Goal: Task Accomplishment & Management: Use online tool/utility

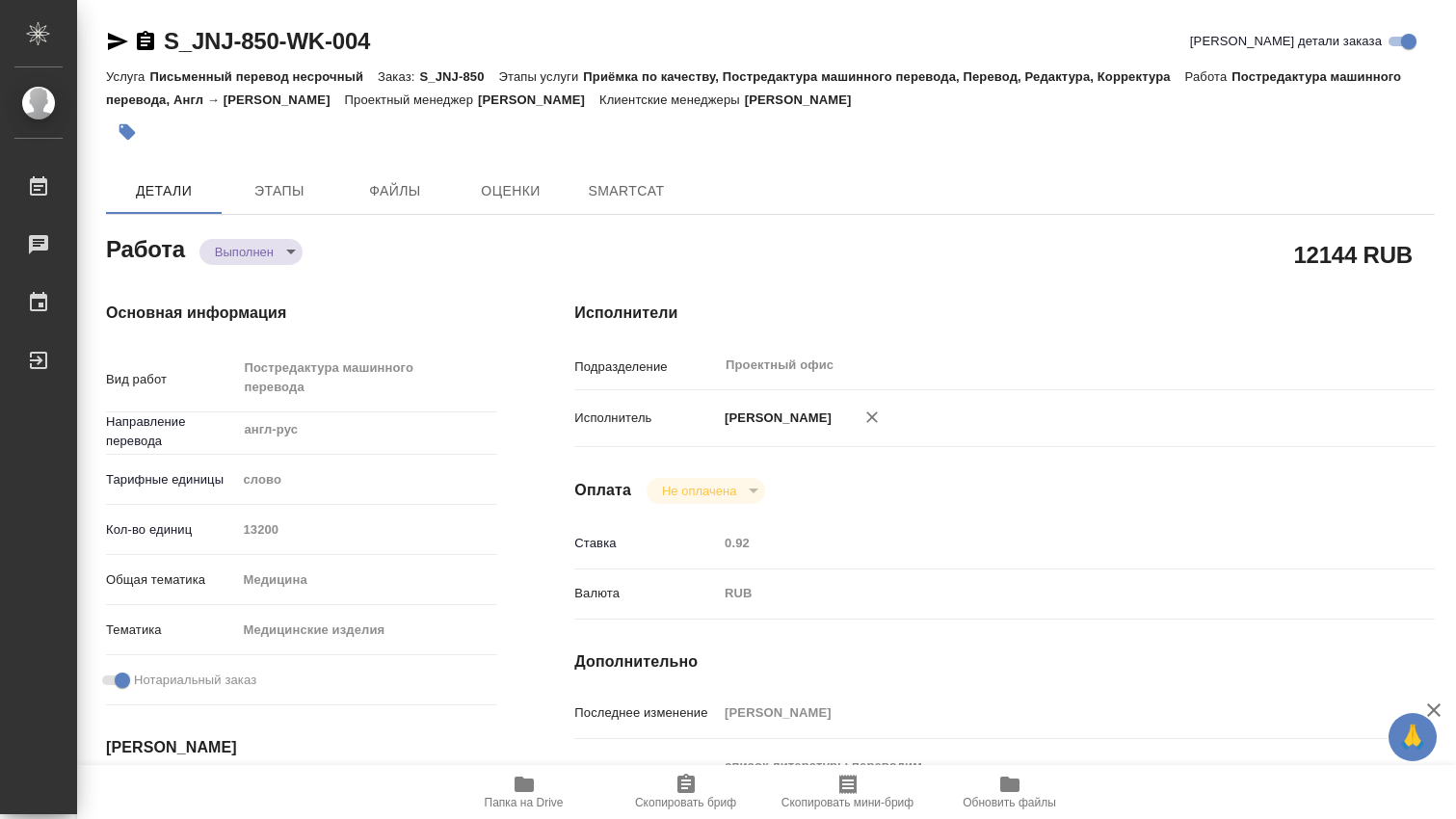
type textarea "x"
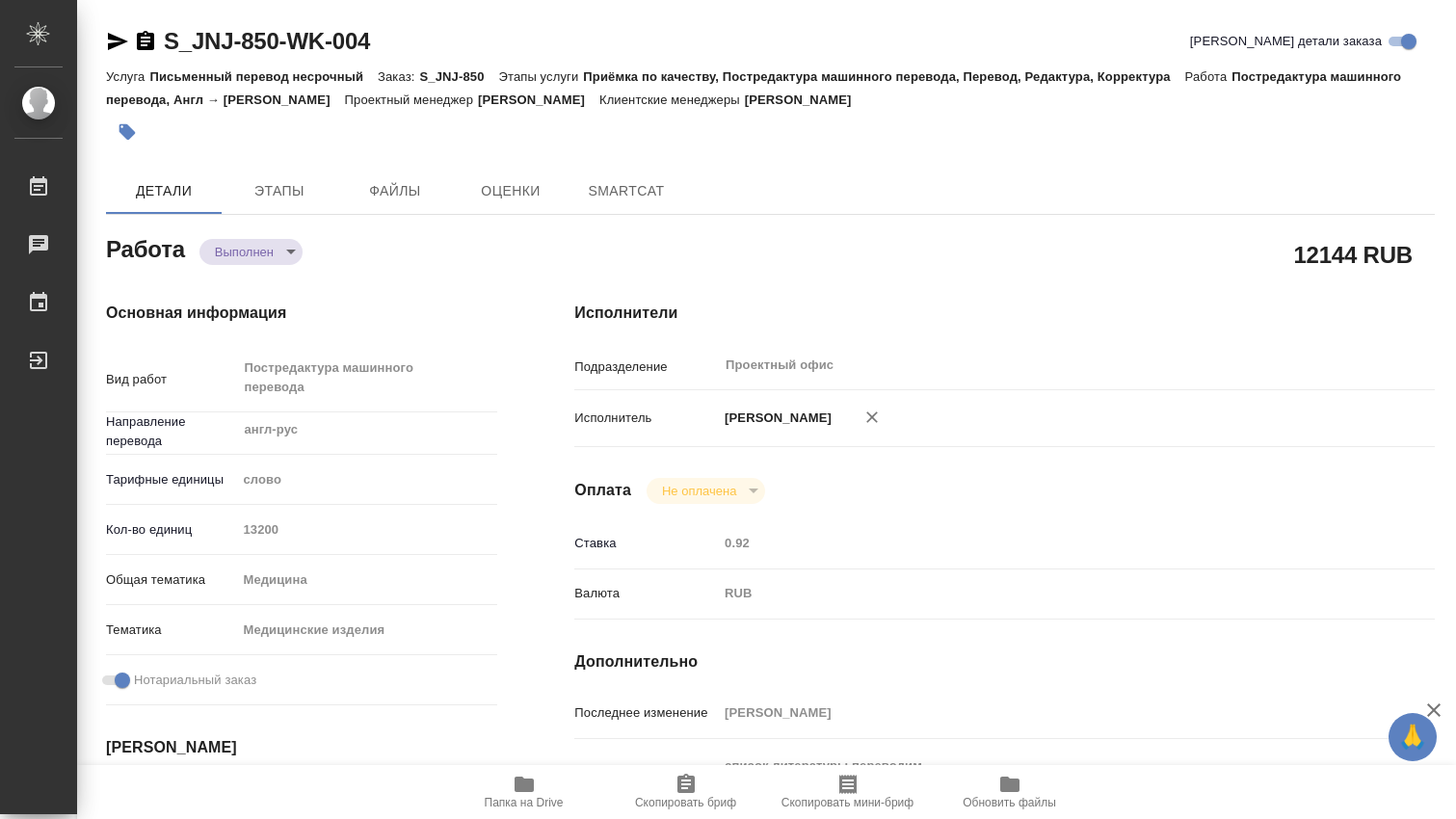
type textarea "x"
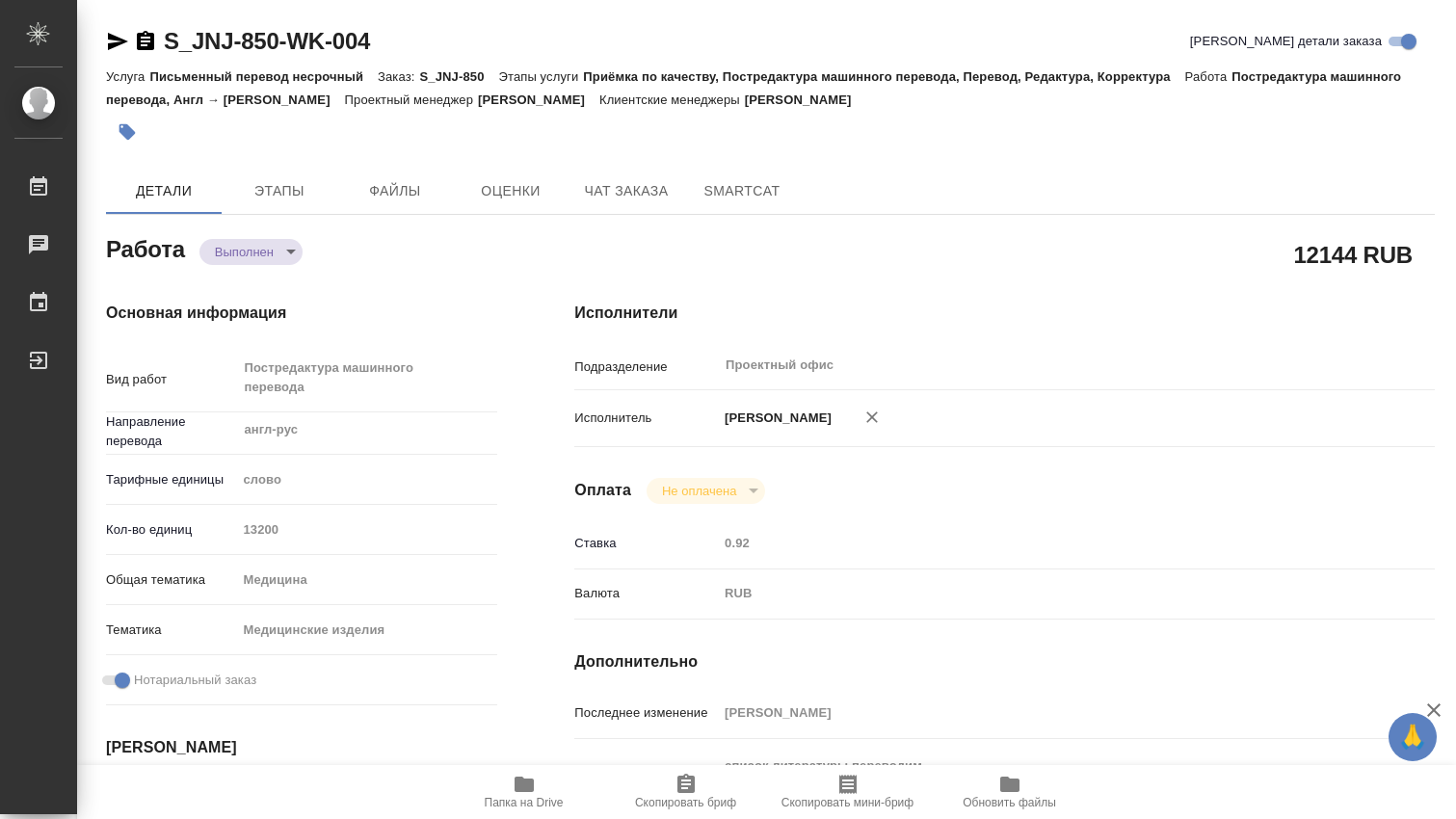
type textarea "x"
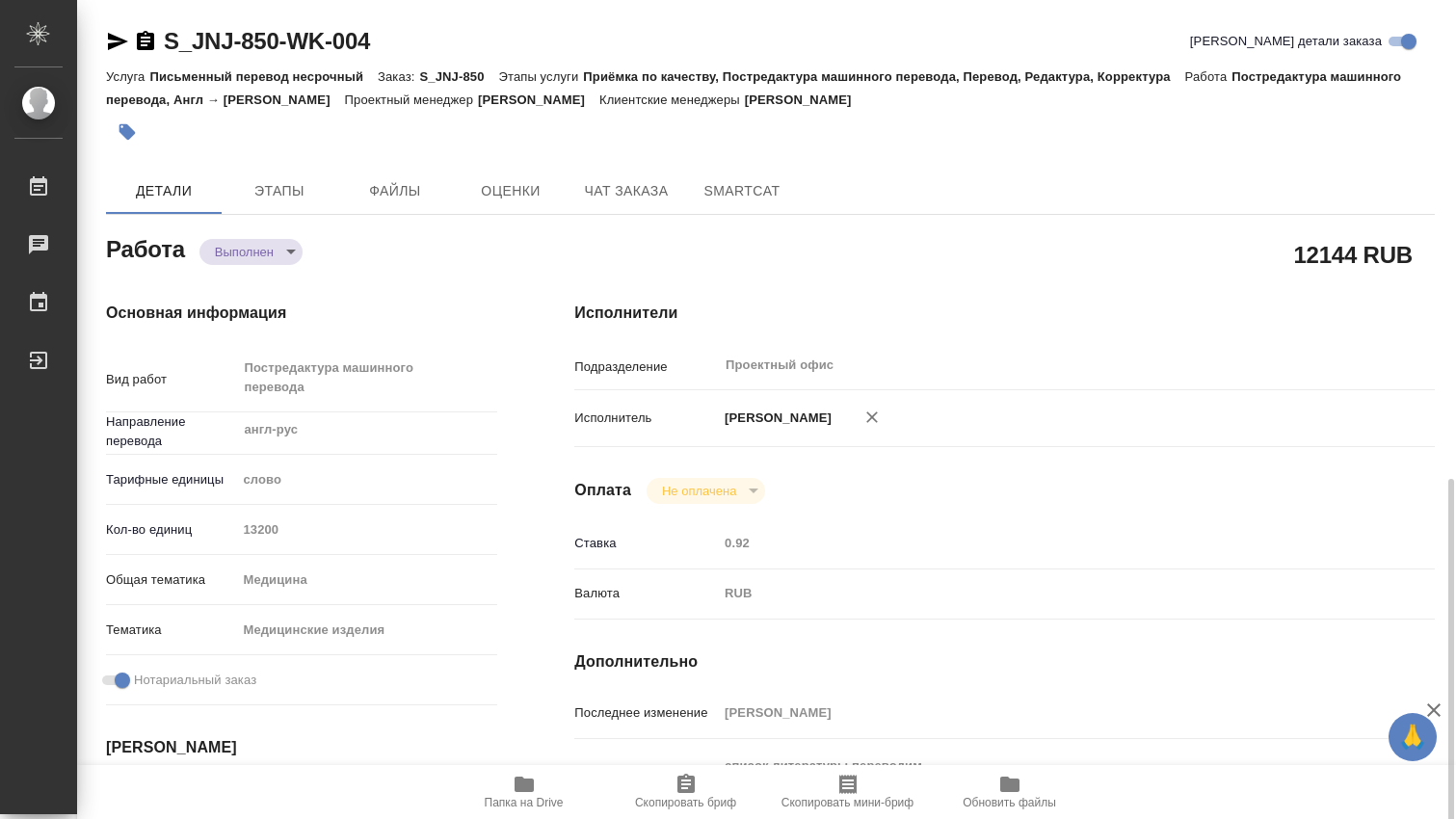
scroll to position [320, 0]
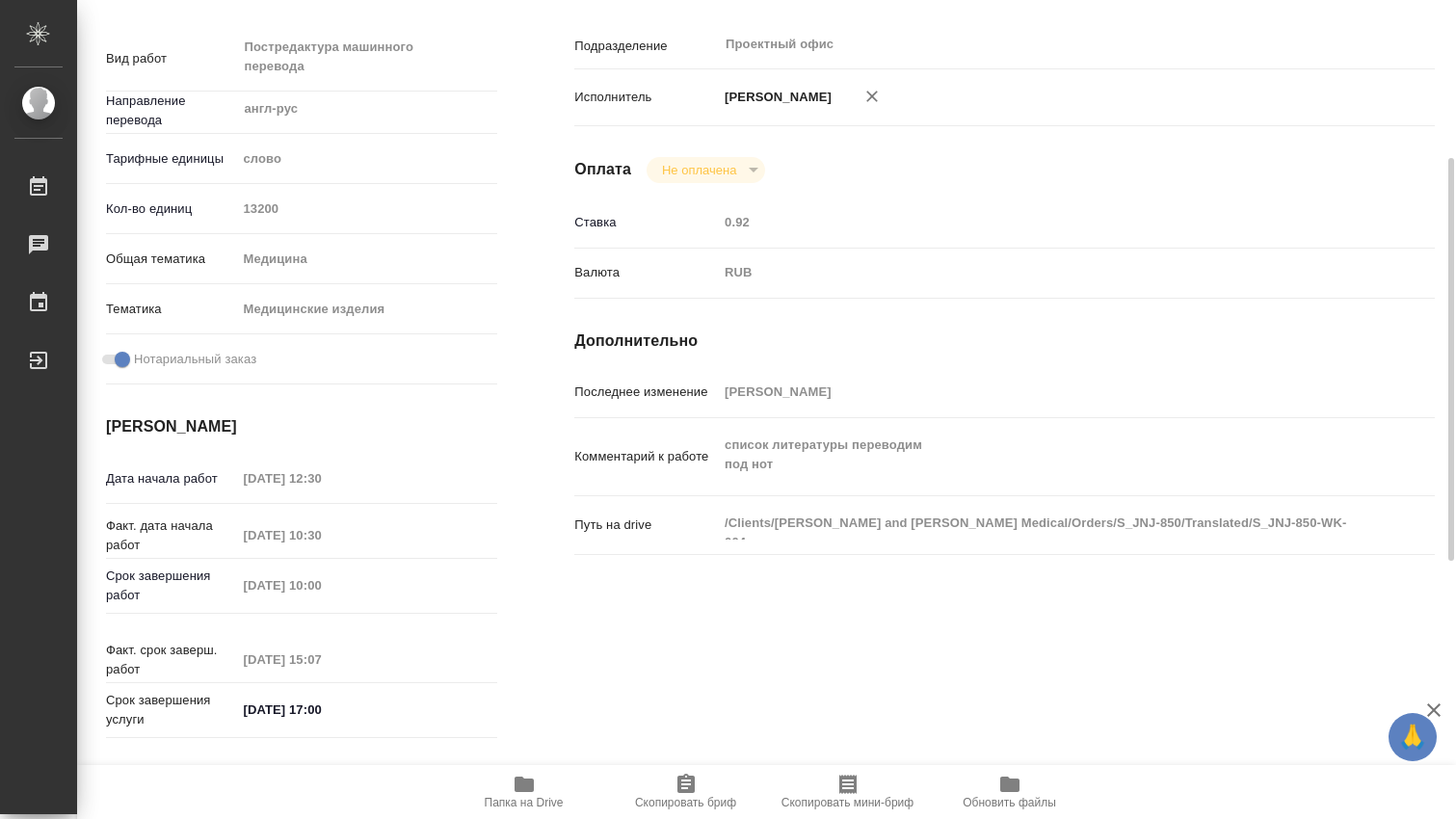
type textarea "x"
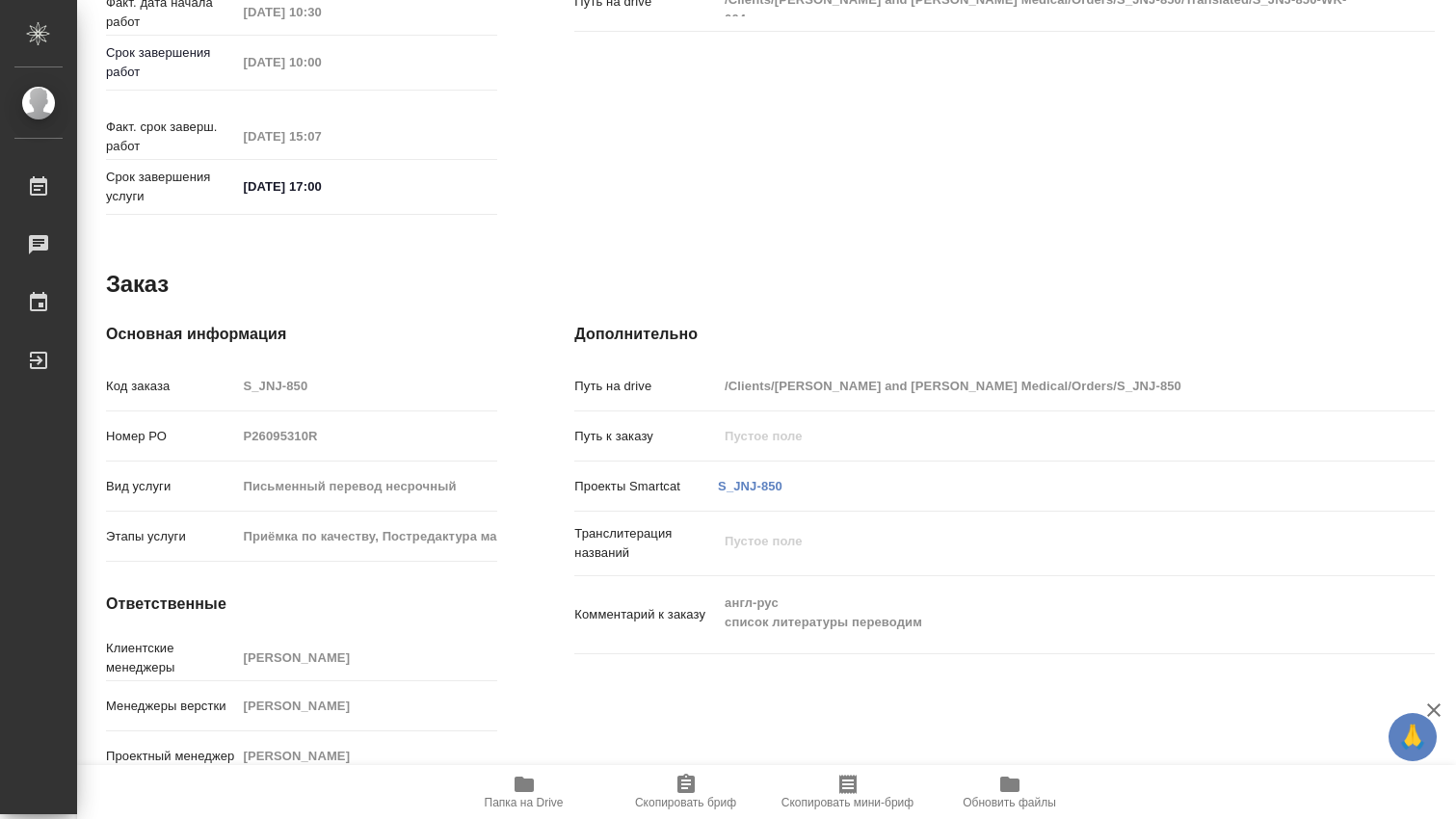
scroll to position [0, 0]
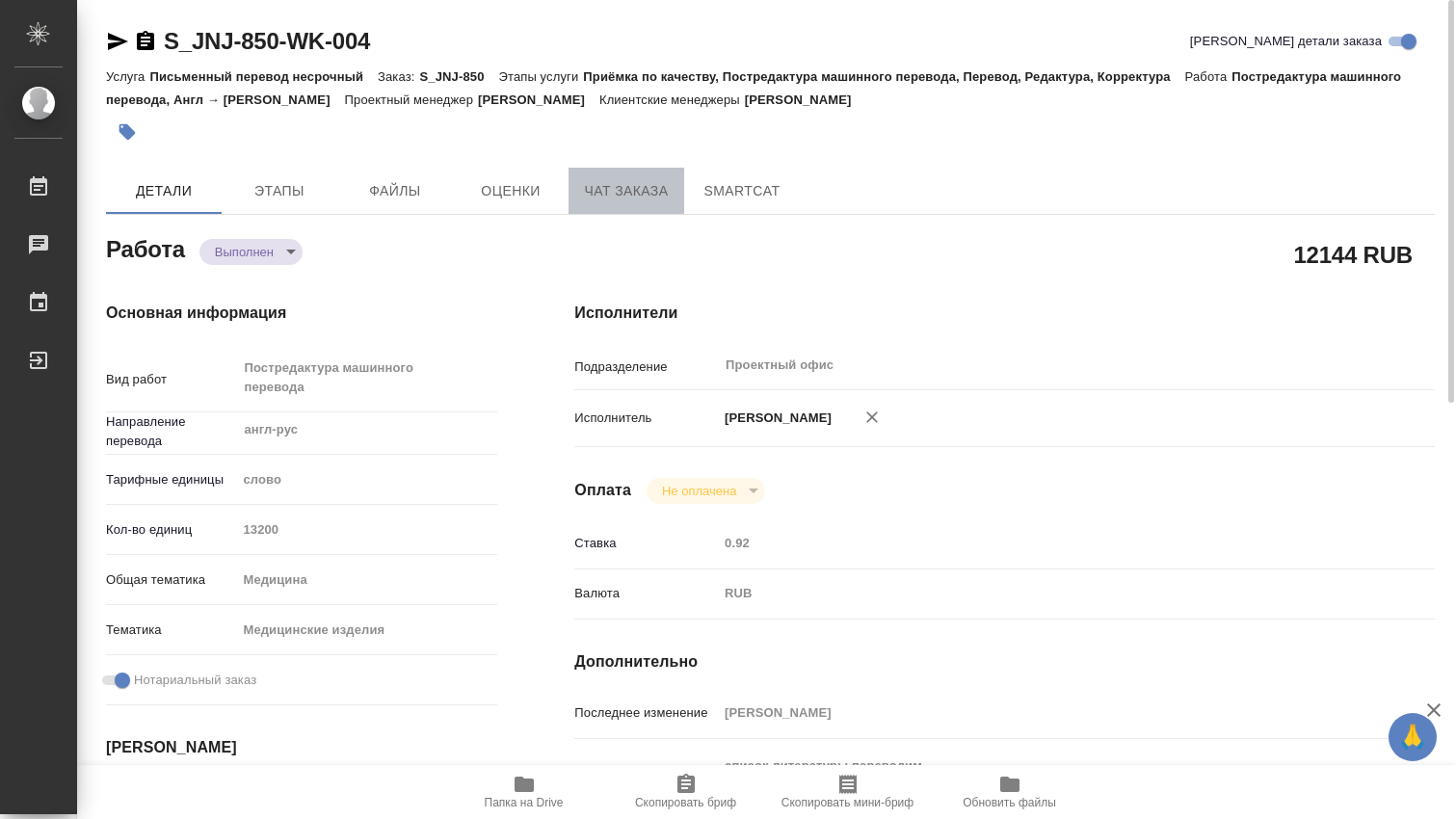
click at [636, 199] on span "Чат заказа" at bounding box center [626, 191] width 93 height 24
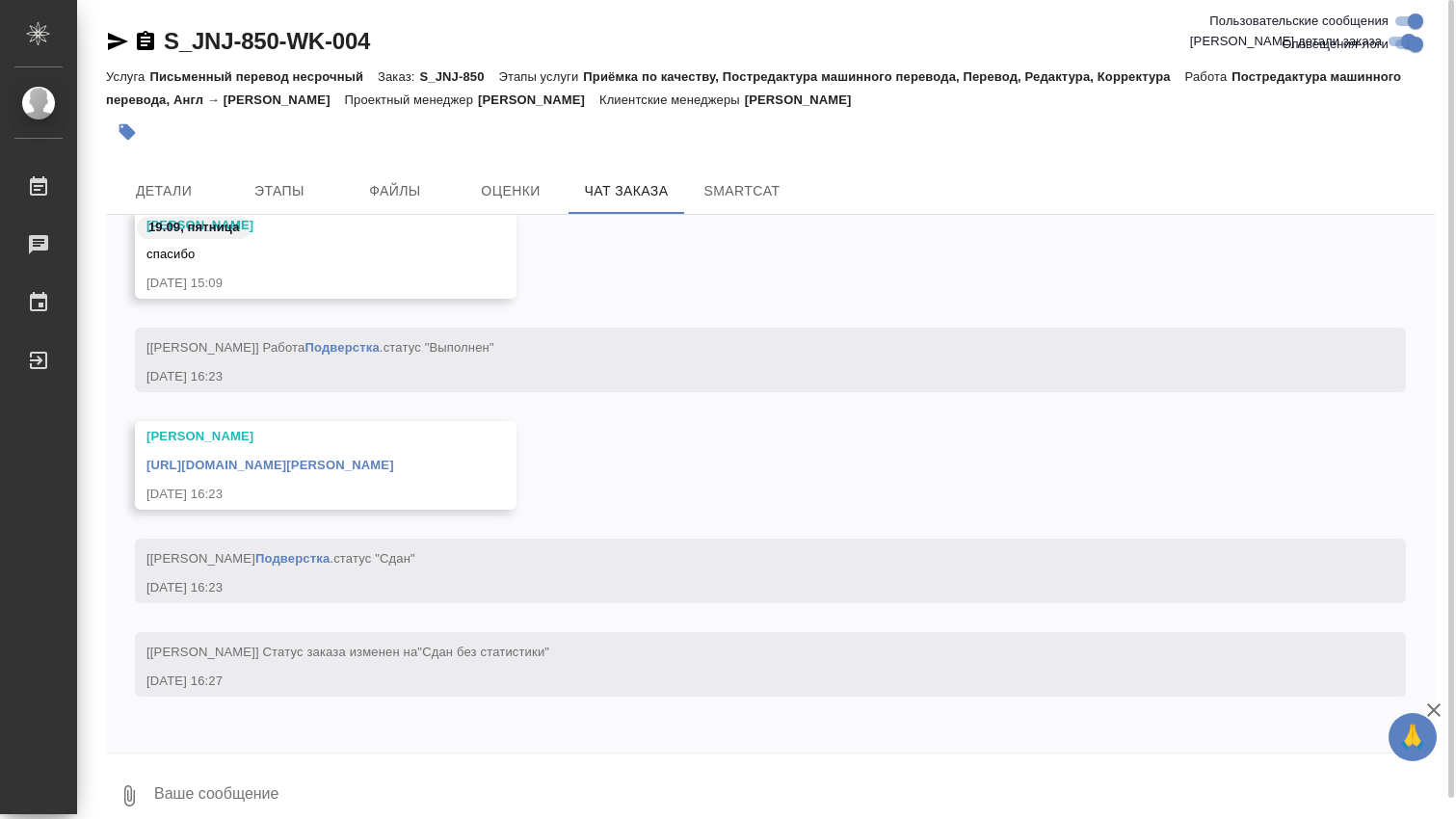
scroll to position [27504, 0]
click at [773, 192] on span "SmartCat" at bounding box center [742, 191] width 93 height 24
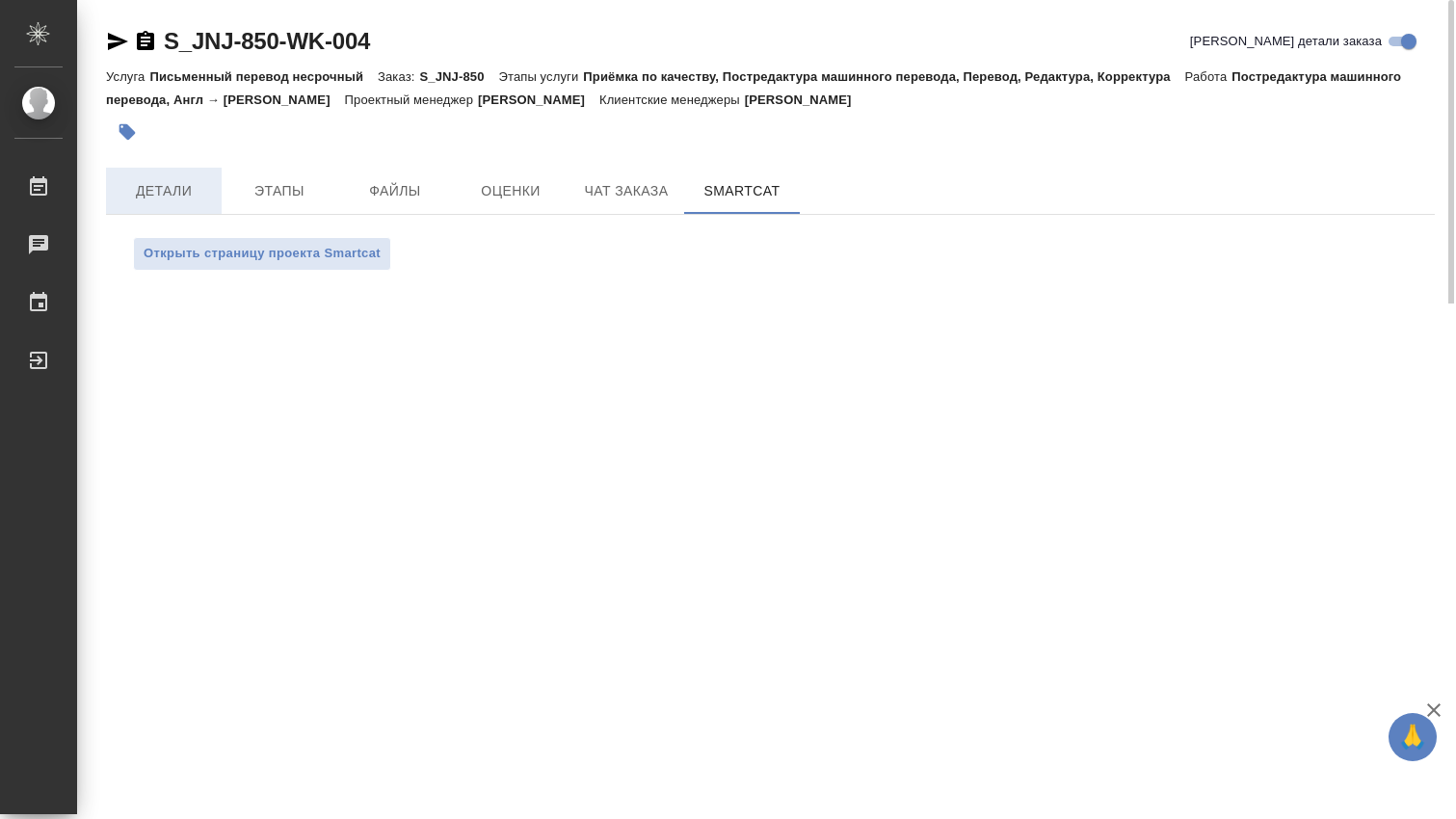
click at [164, 205] on button "Детали" at bounding box center [164, 191] width 116 height 46
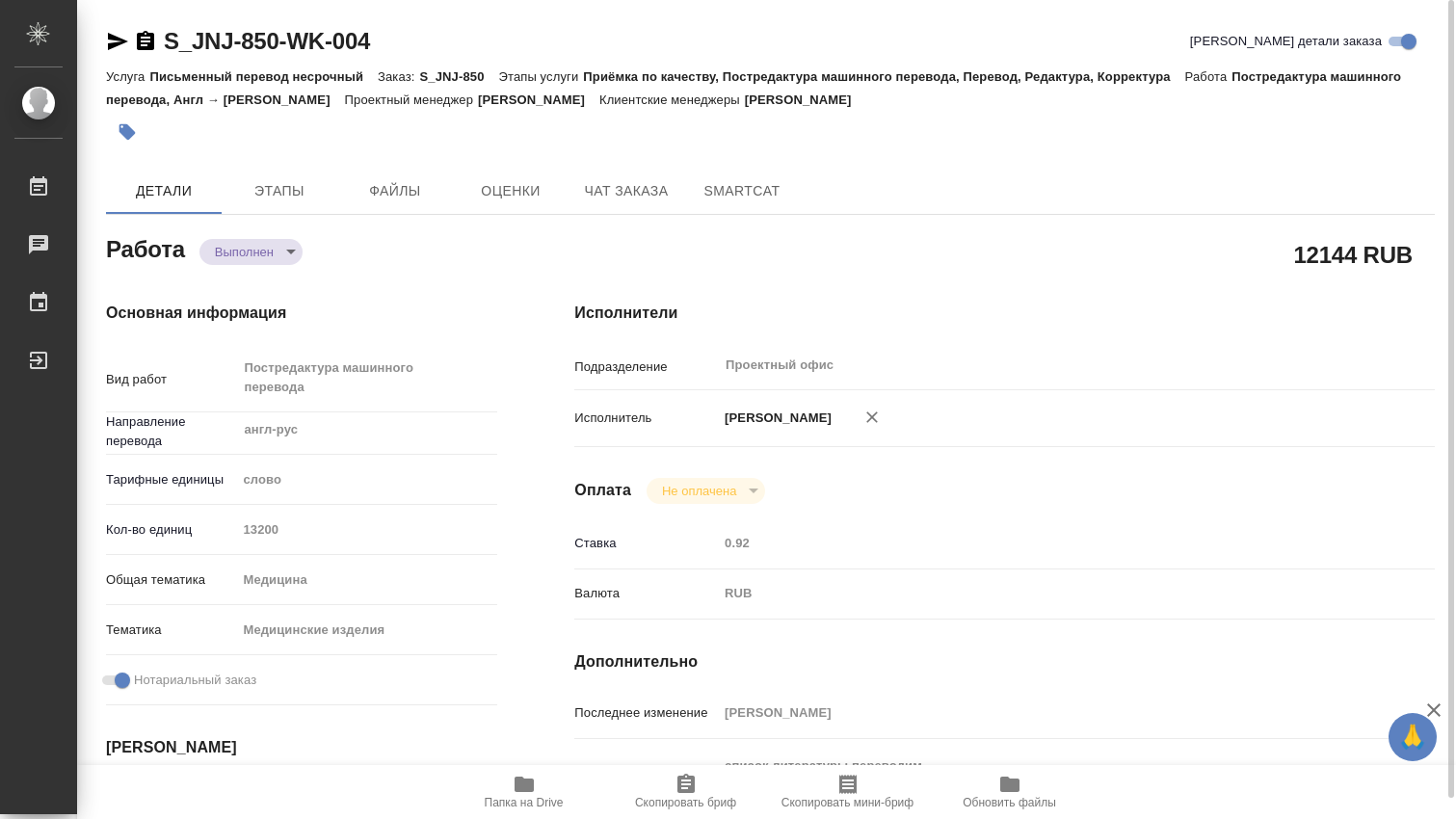
type textarea "x"
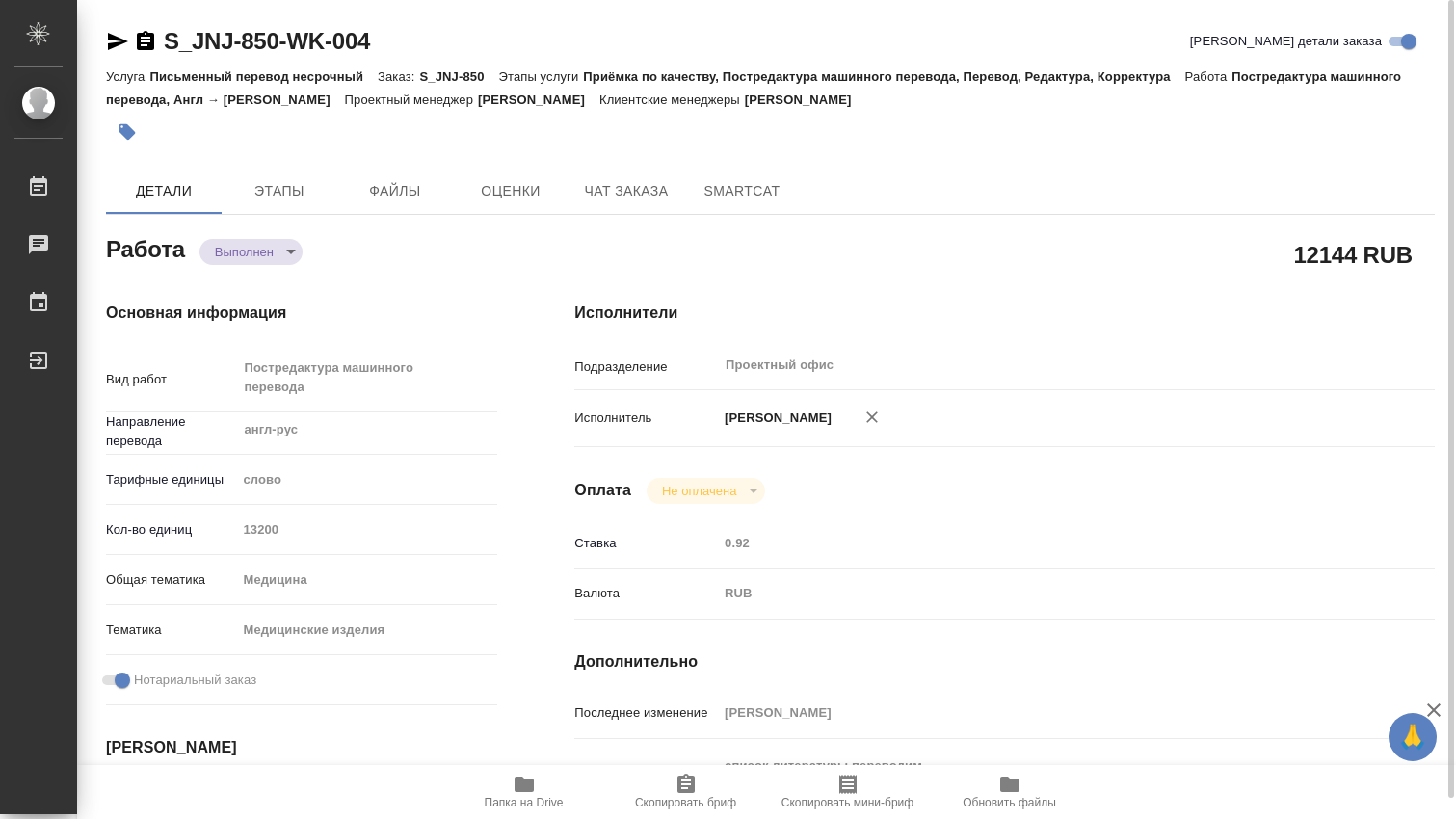
type textarea "x"
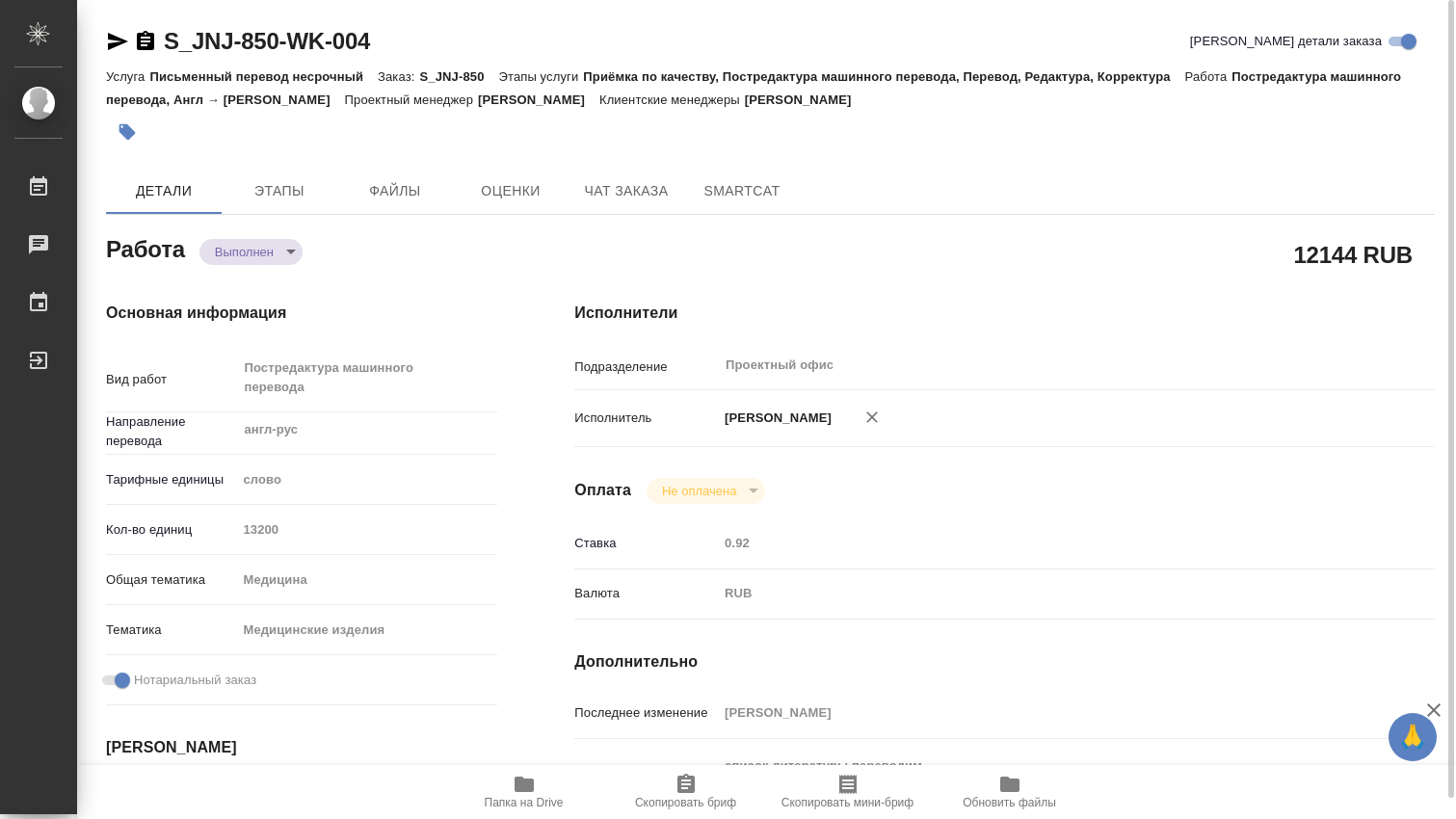
type textarea "x"
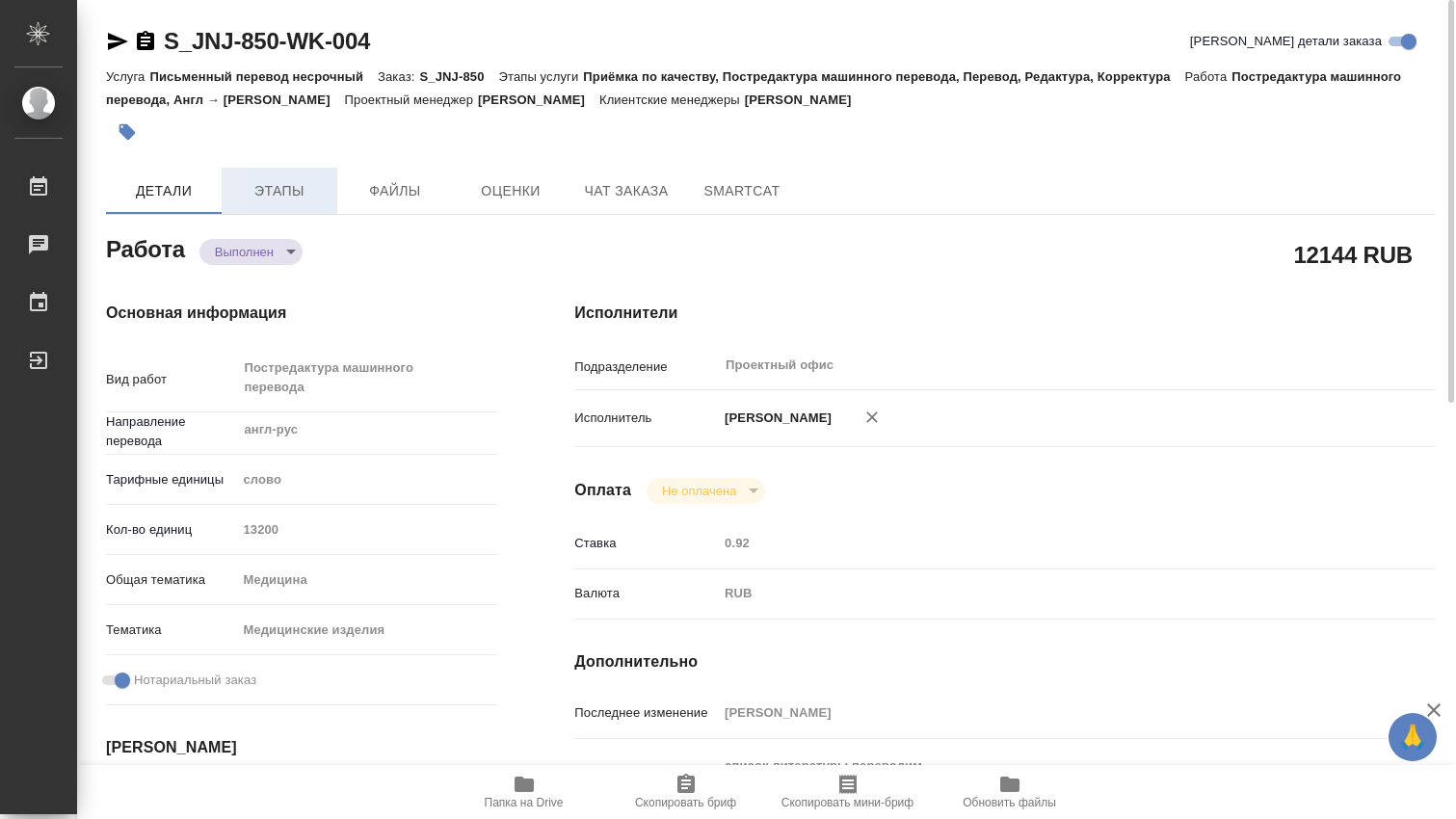
click at [302, 192] on span "Этапы" at bounding box center [280, 191] width 93 height 24
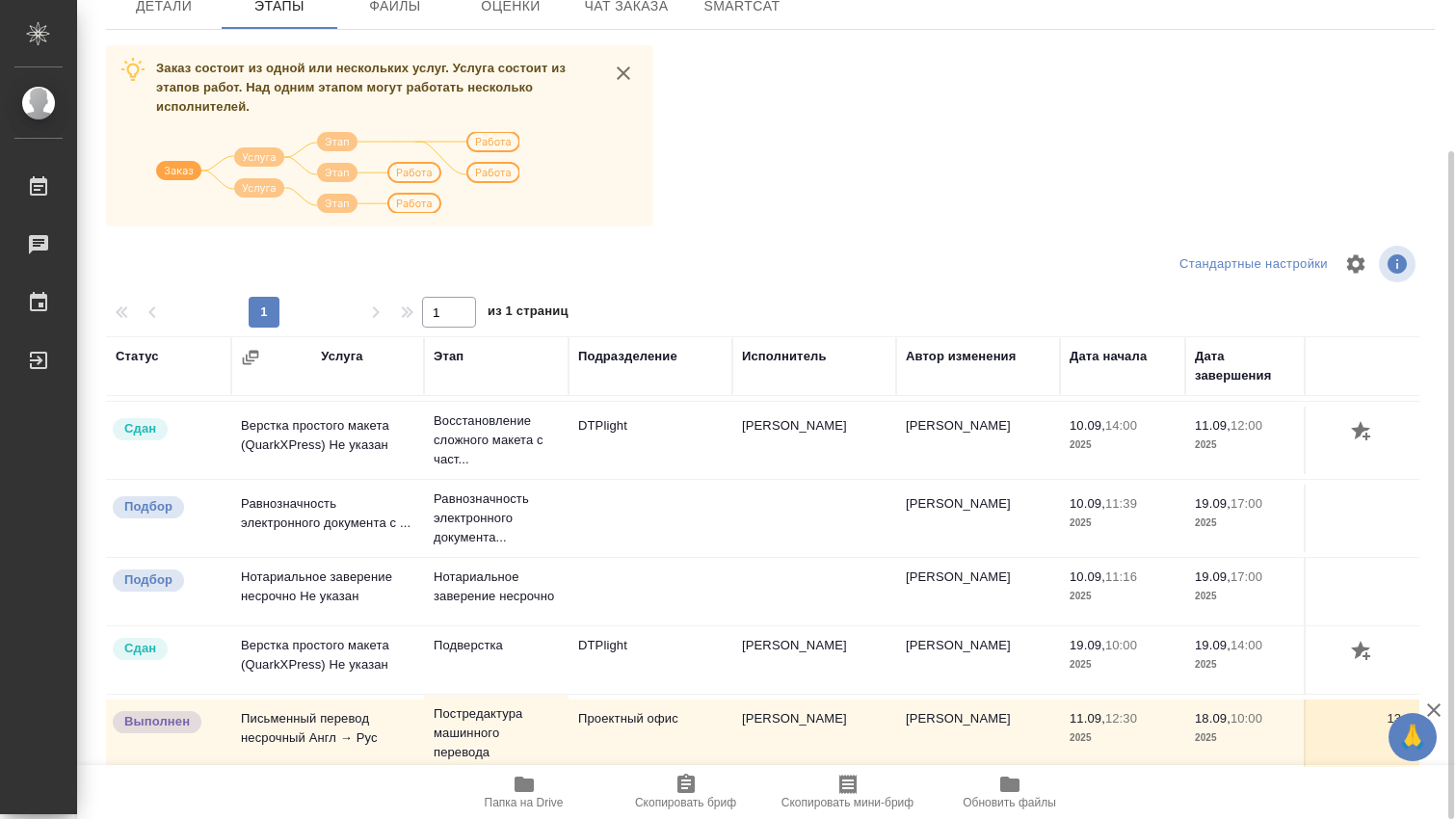
scroll to position [169, 0]
drag, startPoint x: 1045, startPoint y: 752, endPoint x: 1096, endPoint y: 751, distance: 51.0
click at [1096, 752] on tr "Выполнен Письменный перевод несрочный Англ → Рус Постредактура машинного перево…" at bounding box center [973, 730] width 1734 height 78
